Goal: Task Accomplishment & Management: Manage account settings

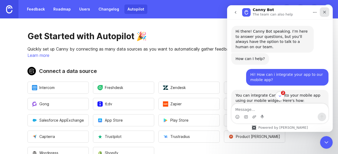
click at [324, 12] on icon "Close" at bounding box center [324, 12] width 3 height 3
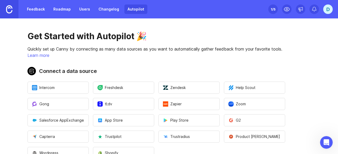
scroll to position [179, 0]
click at [11, 13] on img at bounding box center [9, 9] width 6 height 8
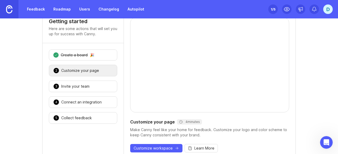
scroll to position [25, 0]
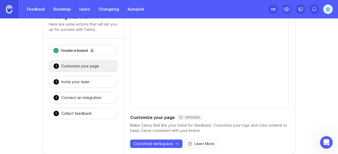
click at [85, 101] on div "4 Connect an integration 🎉" at bounding box center [83, 98] width 68 height 12
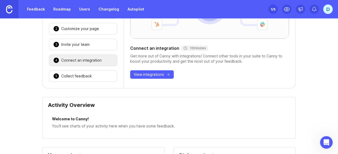
scroll to position [0, 0]
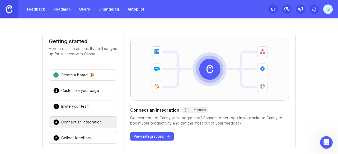
click at [8, 12] on img at bounding box center [9, 9] width 6 height 8
click at [5, 4] on link at bounding box center [9, 9] width 18 height 18
click at [10, 15] on link at bounding box center [9, 9] width 18 height 18
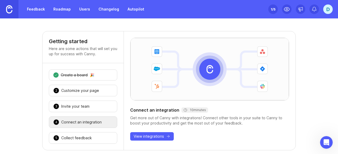
click at [10, 15] on link at bounding box center [9, 9] width 18 height 18
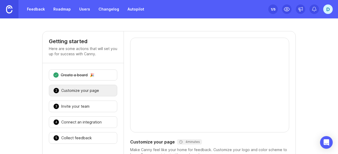
click at [325, 9] on div "D" at bounding box center [328, 9] width 10 height 10
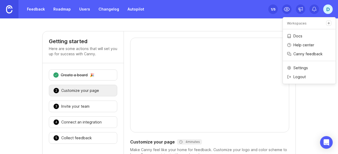
click at [301, 46] on p "Help center" at bounding box center [303, 45] width 21 height 5
click at [229, 31] on div "Customize your page 4 minutes Make Canny feel like your home for feedback. Cust…" at bounding box center [210, 105] width 172 height 148
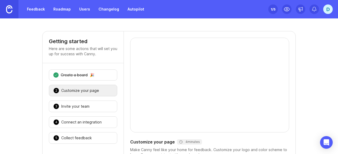
click at [27, 8] on link "Feedback" at bounding box center [36, 9] width 24 height 10
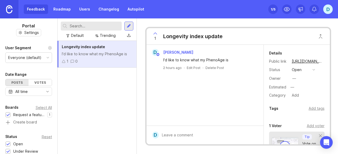
scroll to position [0, 0]
click at [81, 10] on link "Users" at bounding box center [84, 9] width 17 height 10
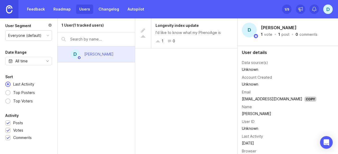
scroll to position [27, 0]
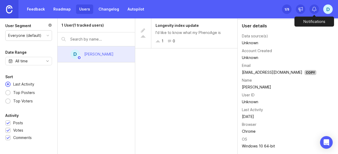
click at [319, 8] on span at bounding box center [314, 9] width 10 height 10
click at [328, 9] on div "D" at bounding box center [328, 9] width 10 height 10
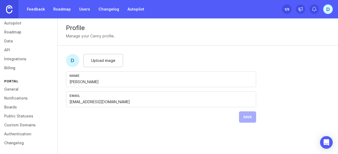
scroll to position [80, 0]
click at [11, 71] on link "Billing" at bounding box center [28, 68] width 57 height 9
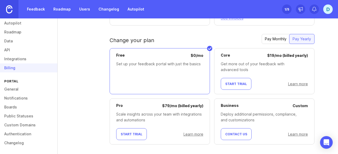
scroll to position [105, 0]
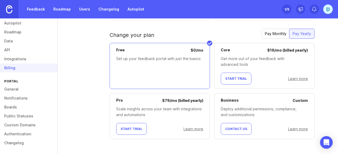
click at [295, 79] on link "Learn more" at bounding box center [298, 79] width 20 height 4
click at [276, 29] on div "Pay Monthly" at bounding box center [276, 34] width 28 height 10
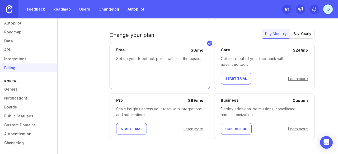
click at [300, 78] on link "Learn more" at bounding box center [298, 79] width 20 height 4
